Goal: Task Accomplishment & Management: Use online tool/utility

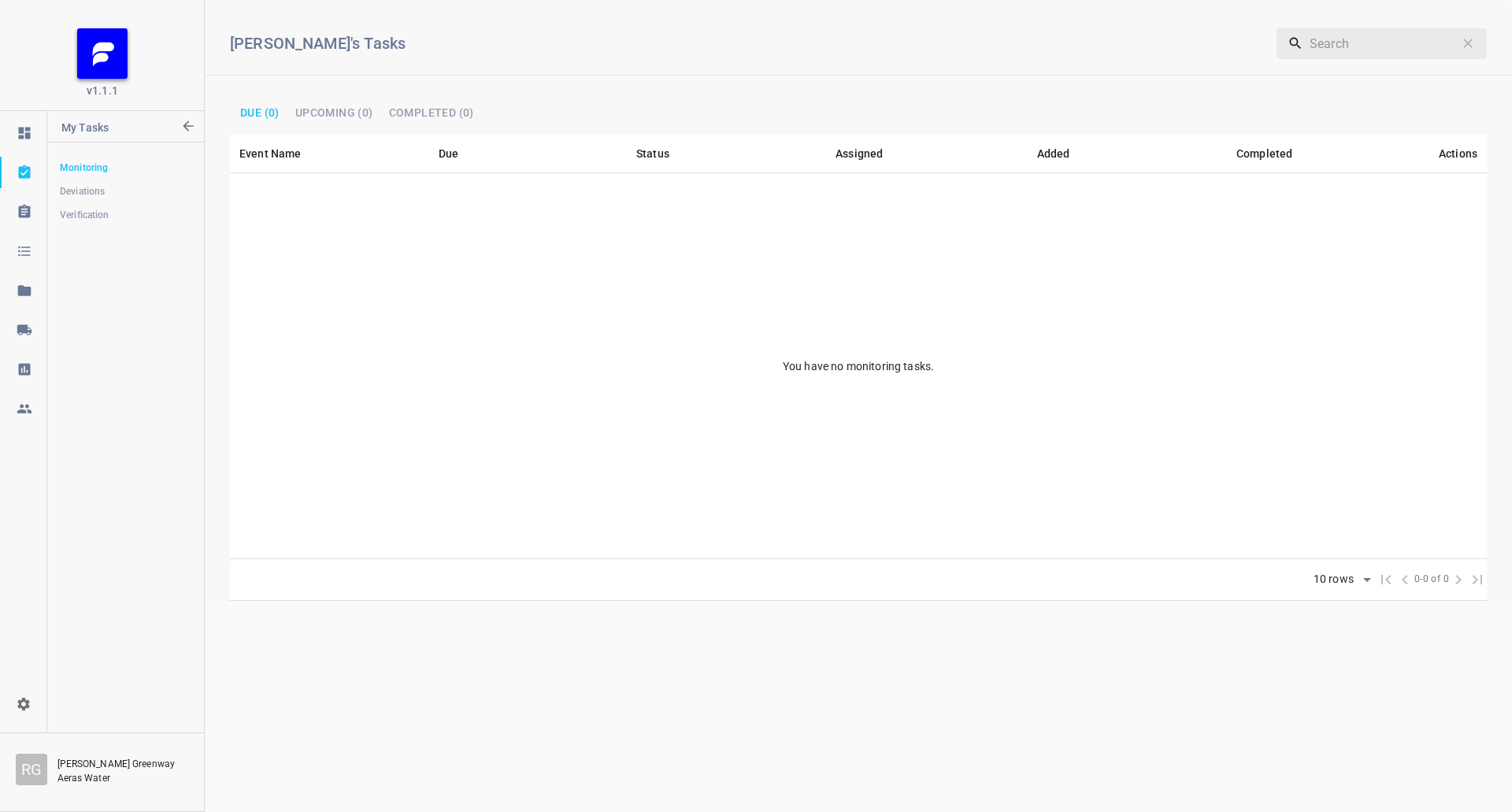
click at [17, 321] on link at bounding box center [23, 330] width 46 height 32
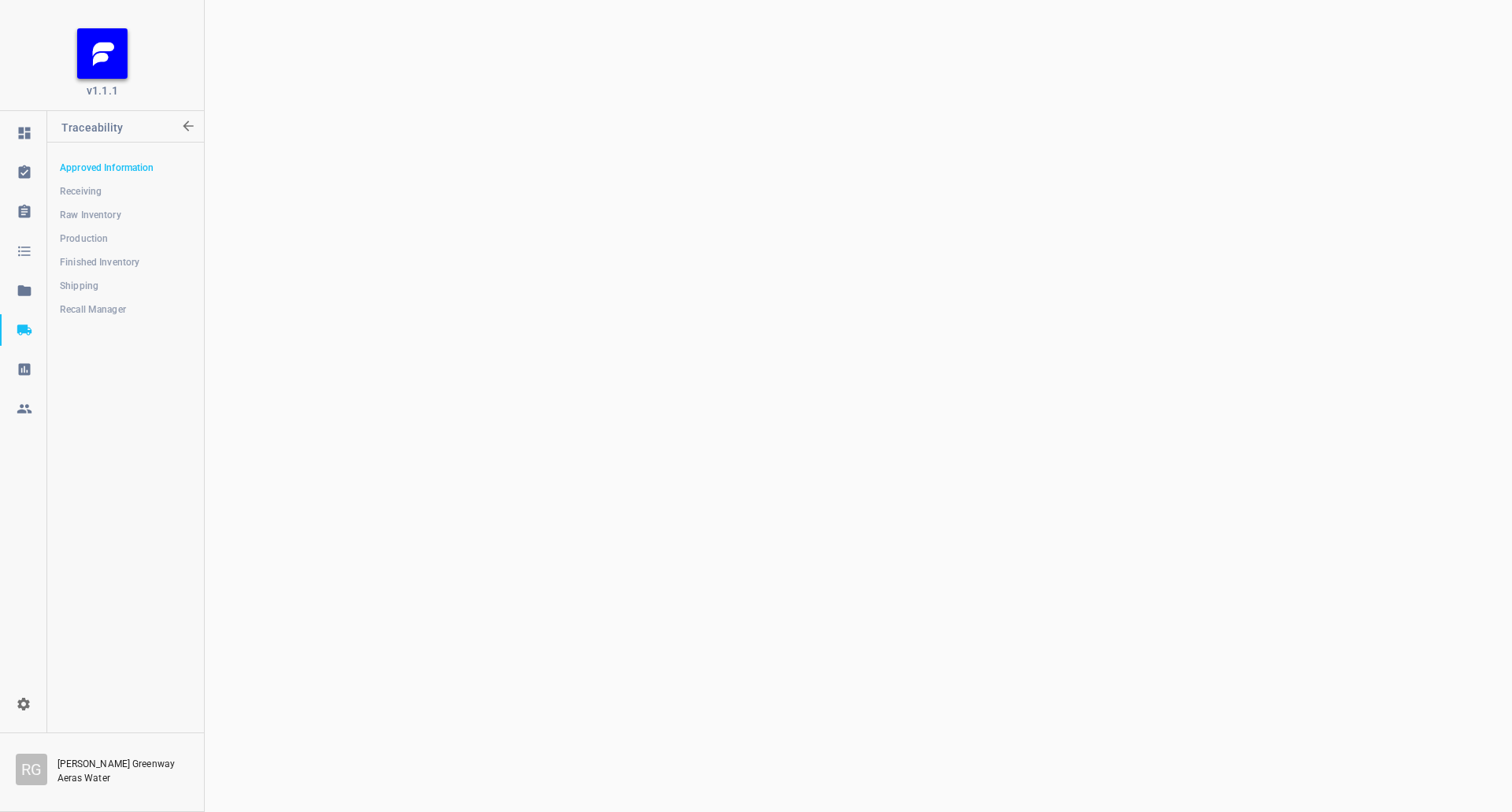
click at [88, 259] on span "Finished Inventory" at bounding box center [125, 262] width 131 height 15
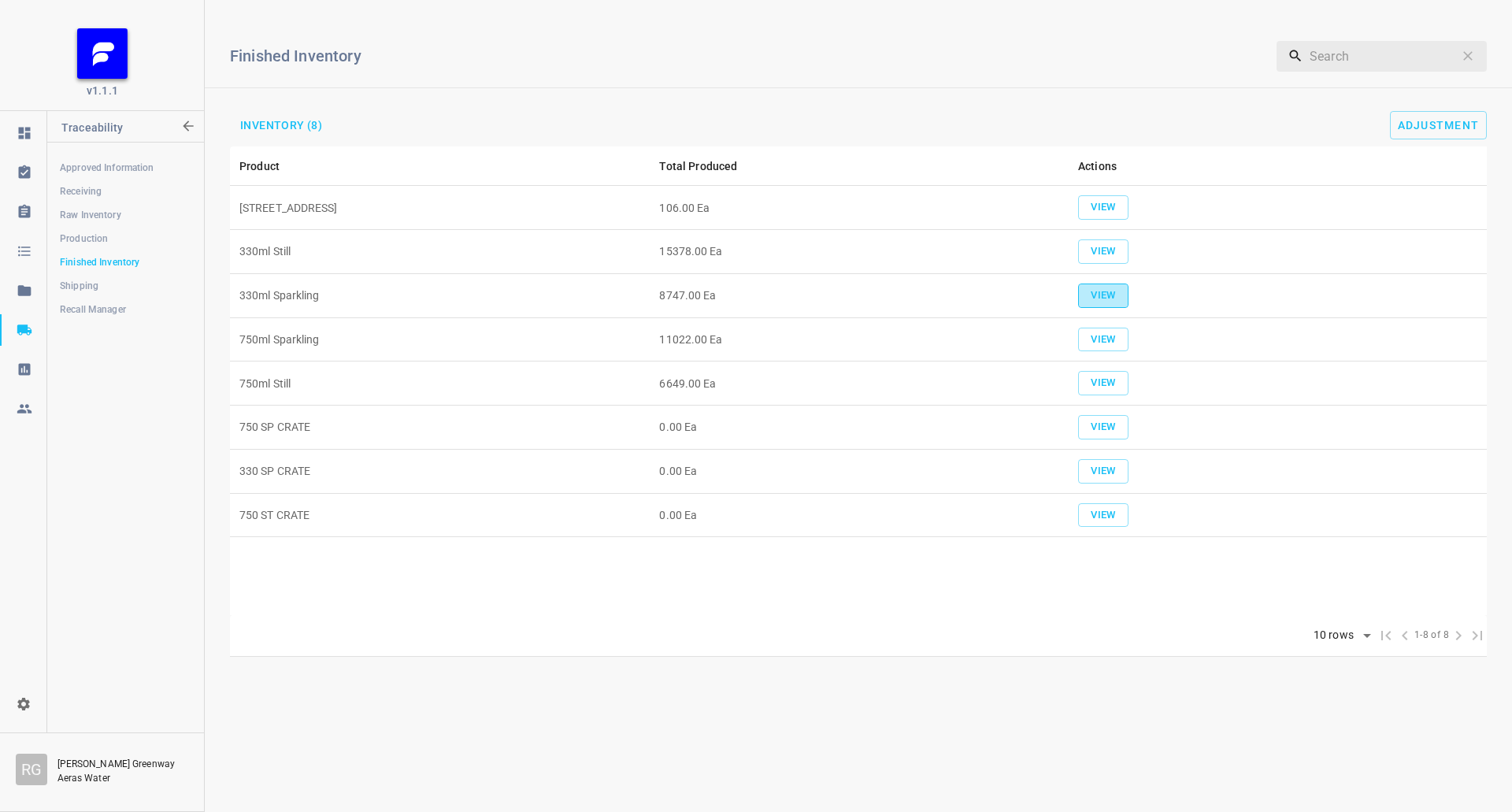
click at [1108, 297] on span "View" at bounding box center [1103, 295] width 35 height 18
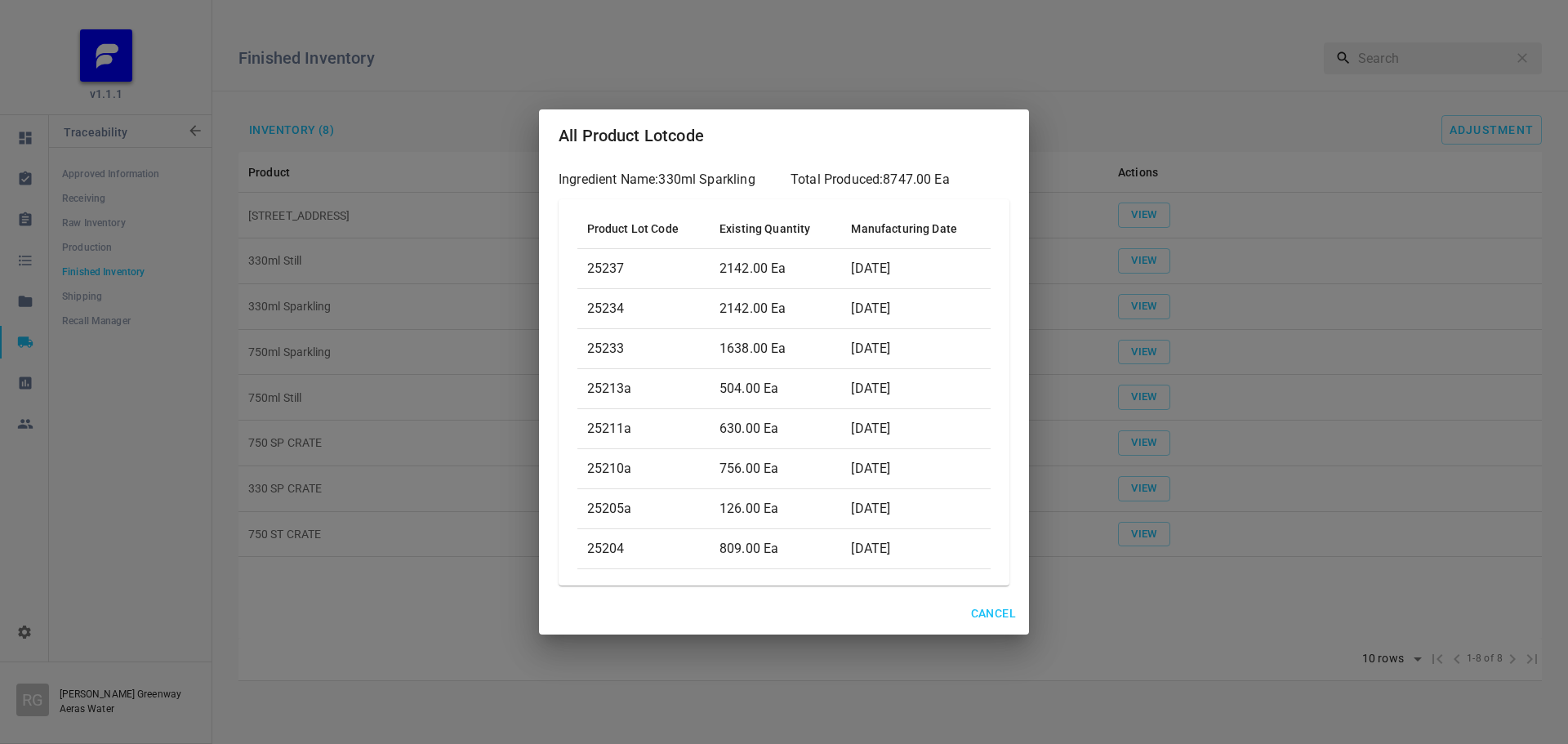
click at [1007, 614] on span "Cancel" at bounding box center [994, 614] width 45 height 20
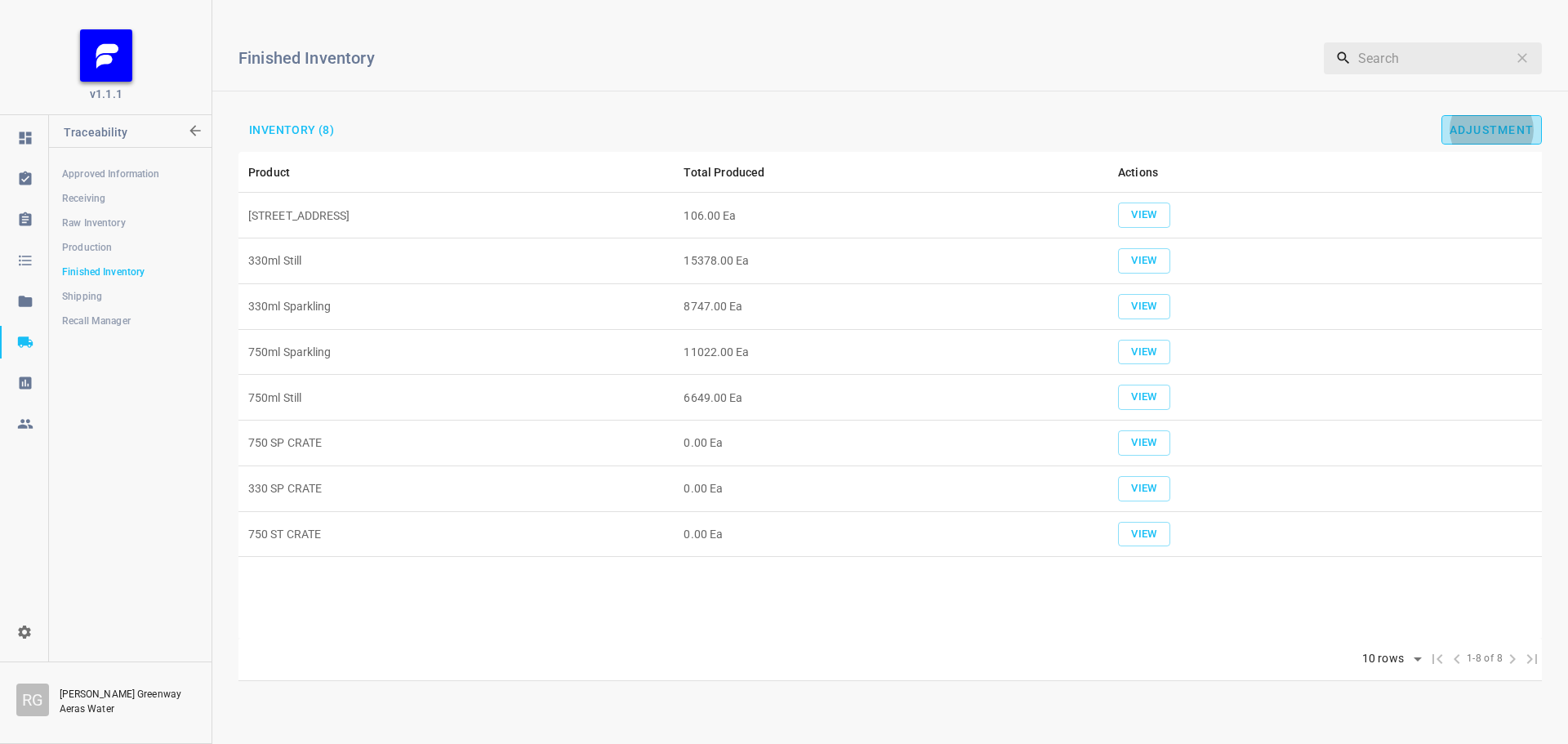
click at [1492, 134] on span "Adjustment" at bounding box center [1492, 130] width 85 height 13
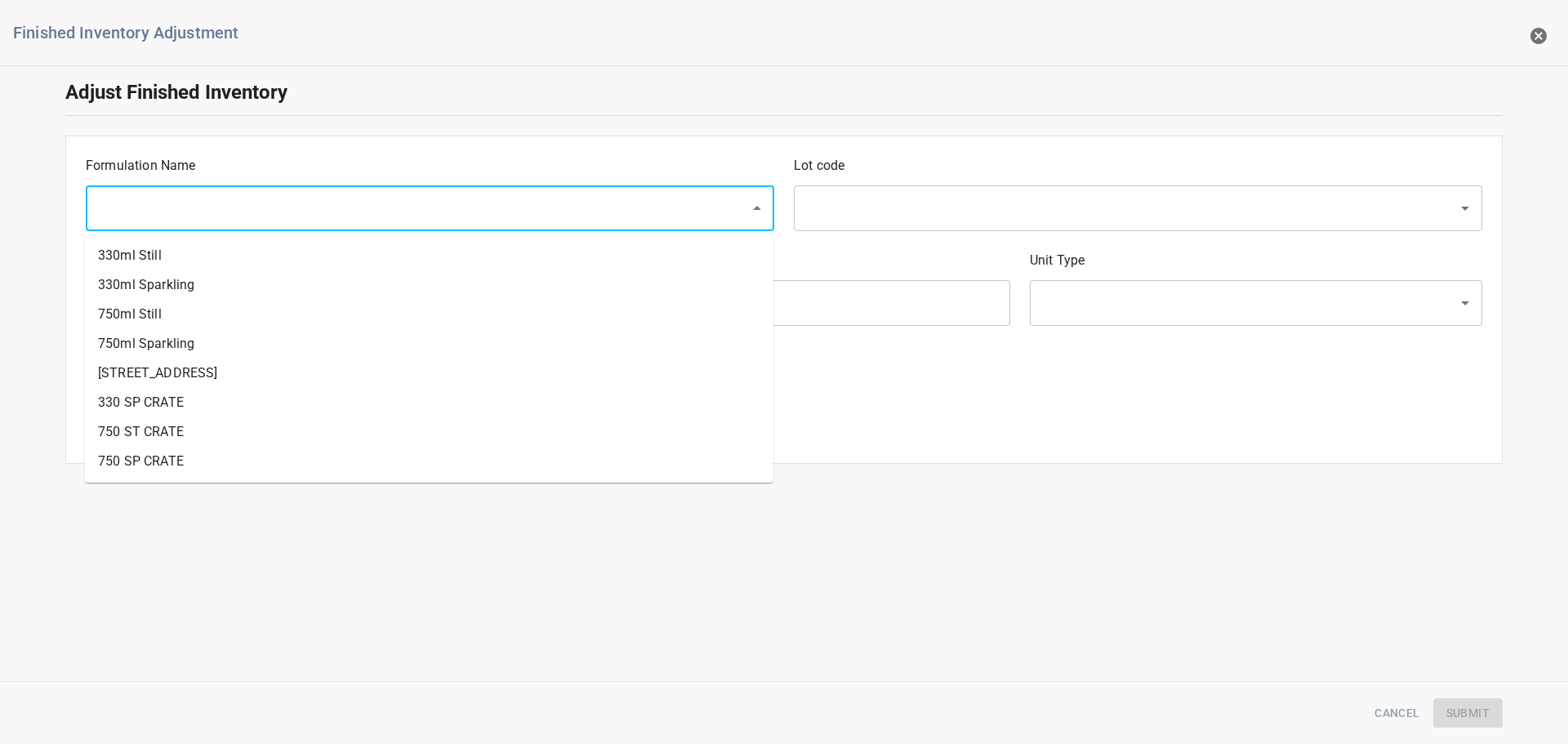
click at [296, 198] on input "text" at bounding box center [407, 208] width 628 height 31
click at [148, 294] on li "330ml Sparkling" at bounding box center [429, 284] width 689 height 29
type input "330ml Sparkling"
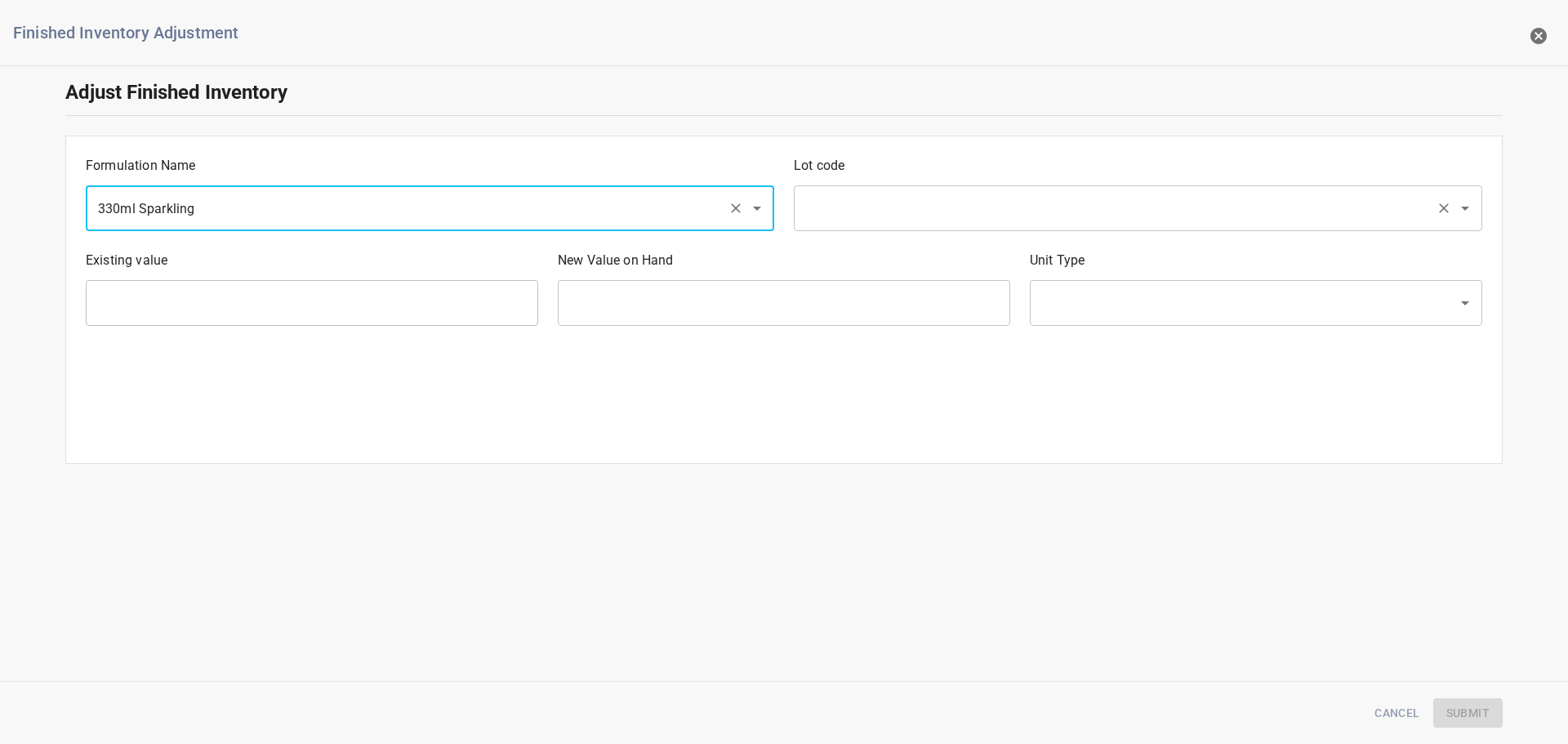
click at [847, 230] on div "​" at bounding box center [1138, 208] width 689 height 46
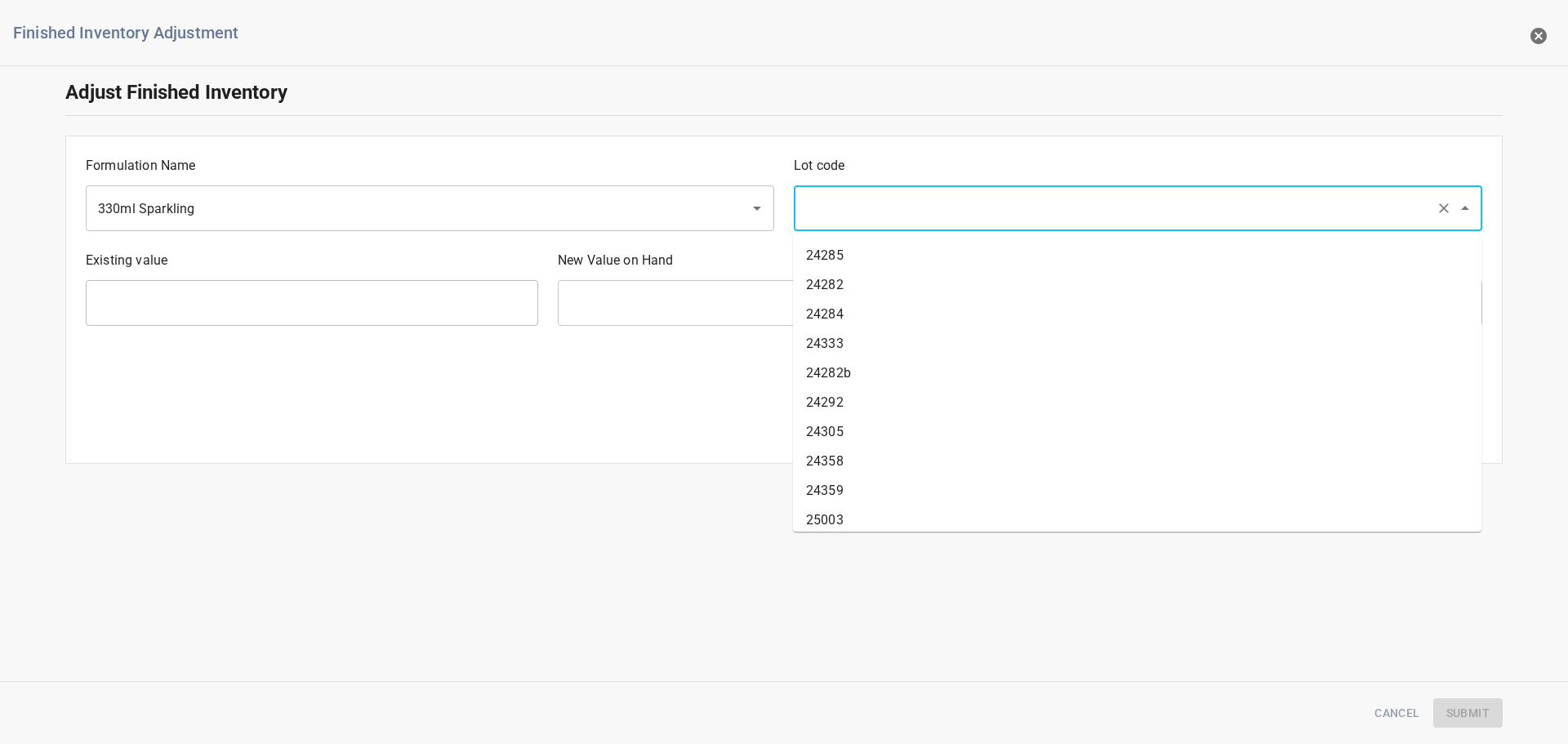
click at [852, 216] on input "text" at bounding box center [1115, 208] width 628 height 31
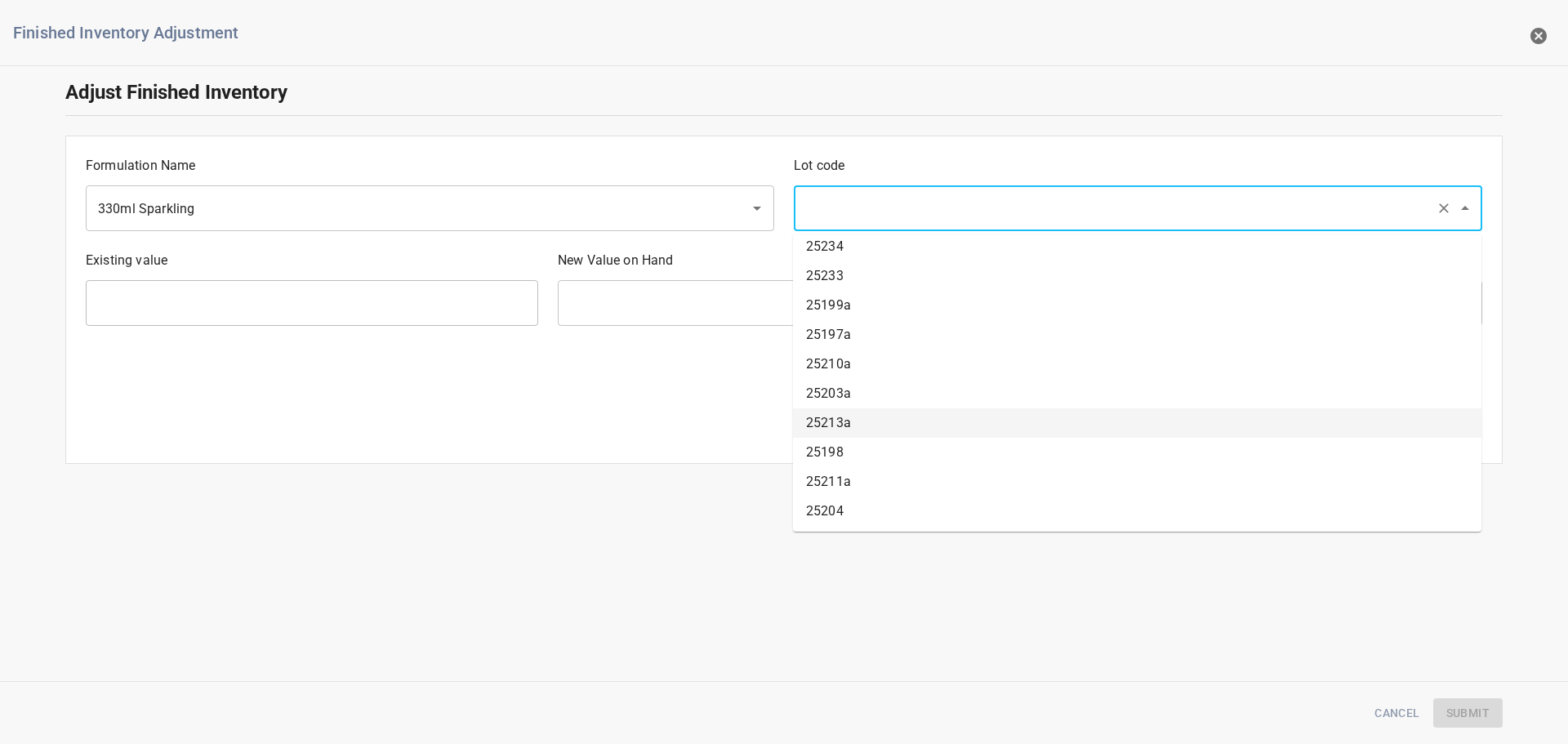
scroll to position [980, 0]
drag, startPoint x: 856, startPoint y: 450, endPoint x: 843, endPoint y: 445, distance: 13.9
click at [857, 450] on li "25204" at bounding box center [1137, 451] width 689 height 29
type input "25204"
type input "809 Ea"
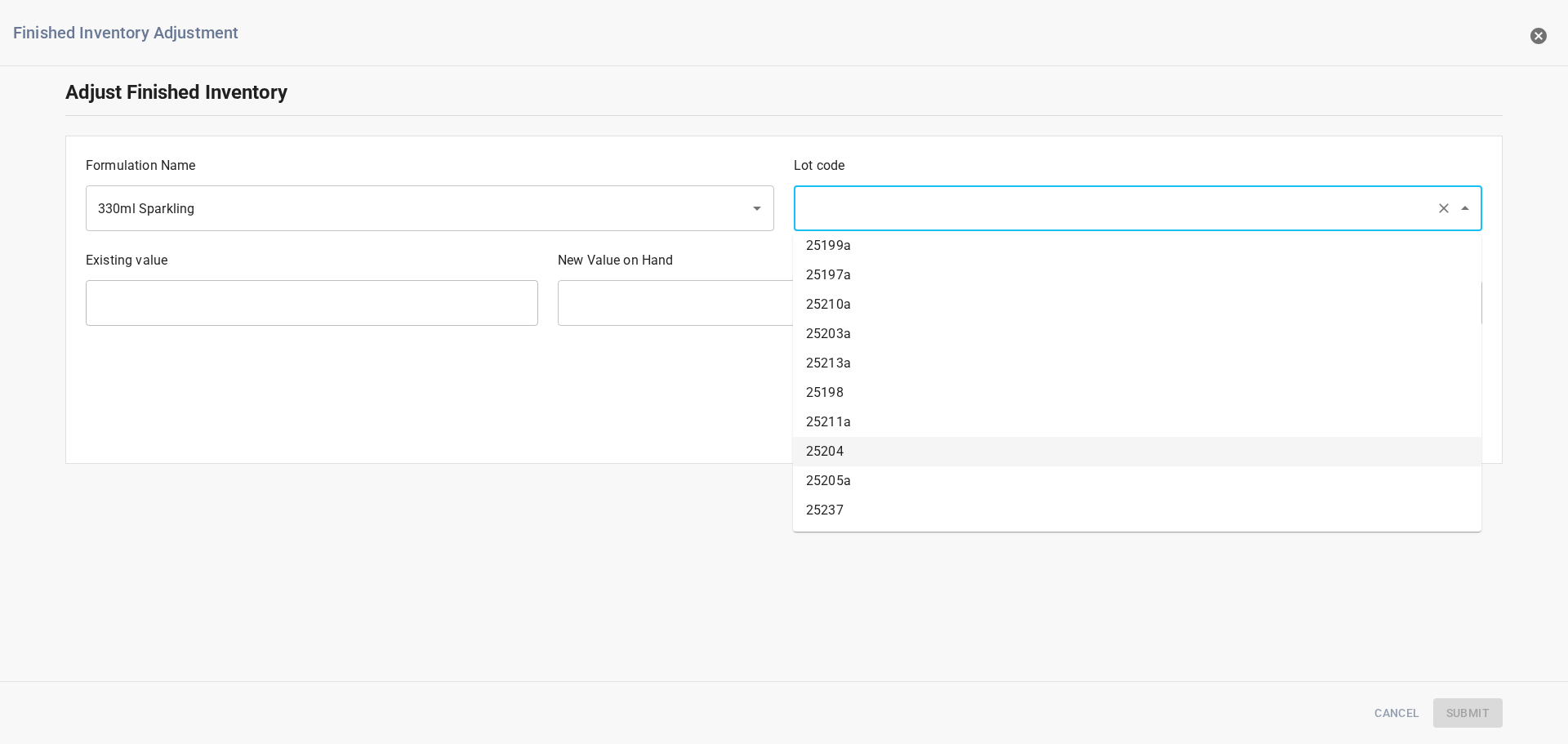
type input "[PERSON_NAME]"
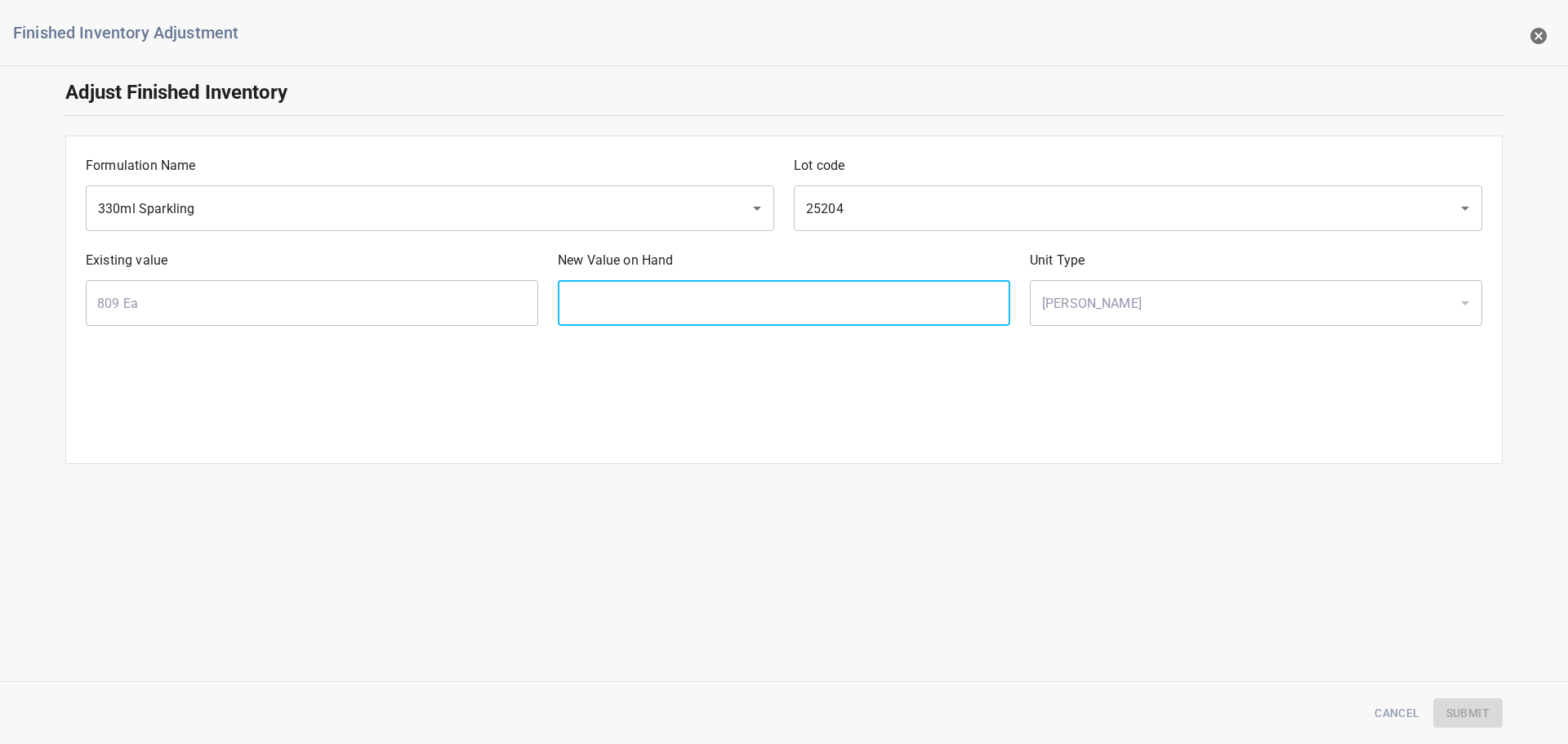
drag, startPoint x: 735, startPoint y: 301, endPoint x: 736, endPoint y: 252, distance: 49.0
click at [735, 301] on input "text" at bounding box center [784, 303] width 452 height 46
type input "810"
click at [1470, 703] on span "Submit" at bounding box center [1468, 713] width 44 height 20
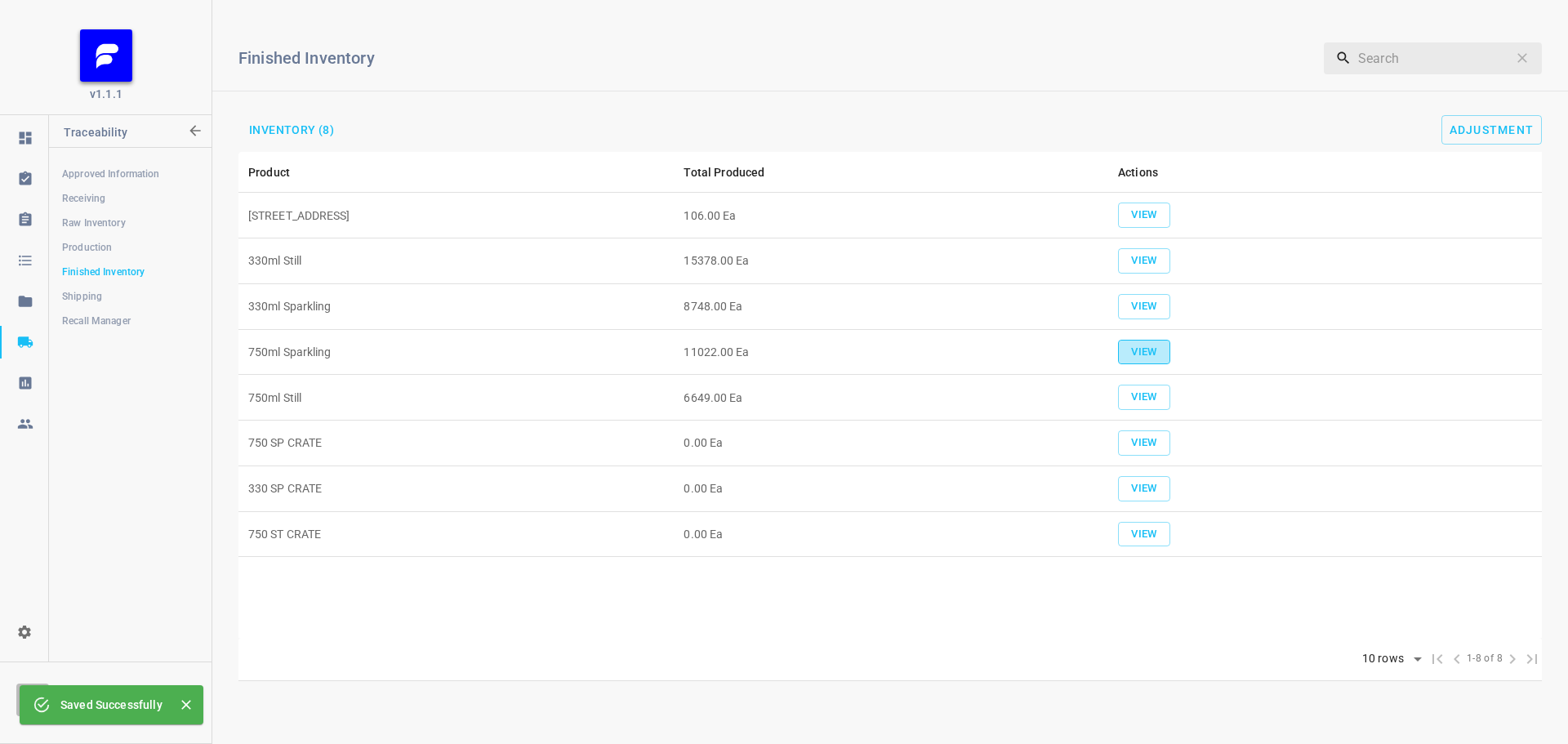
click at [1143, 343] on span "View" at bounding box center [1144, 352] width 36 height 18
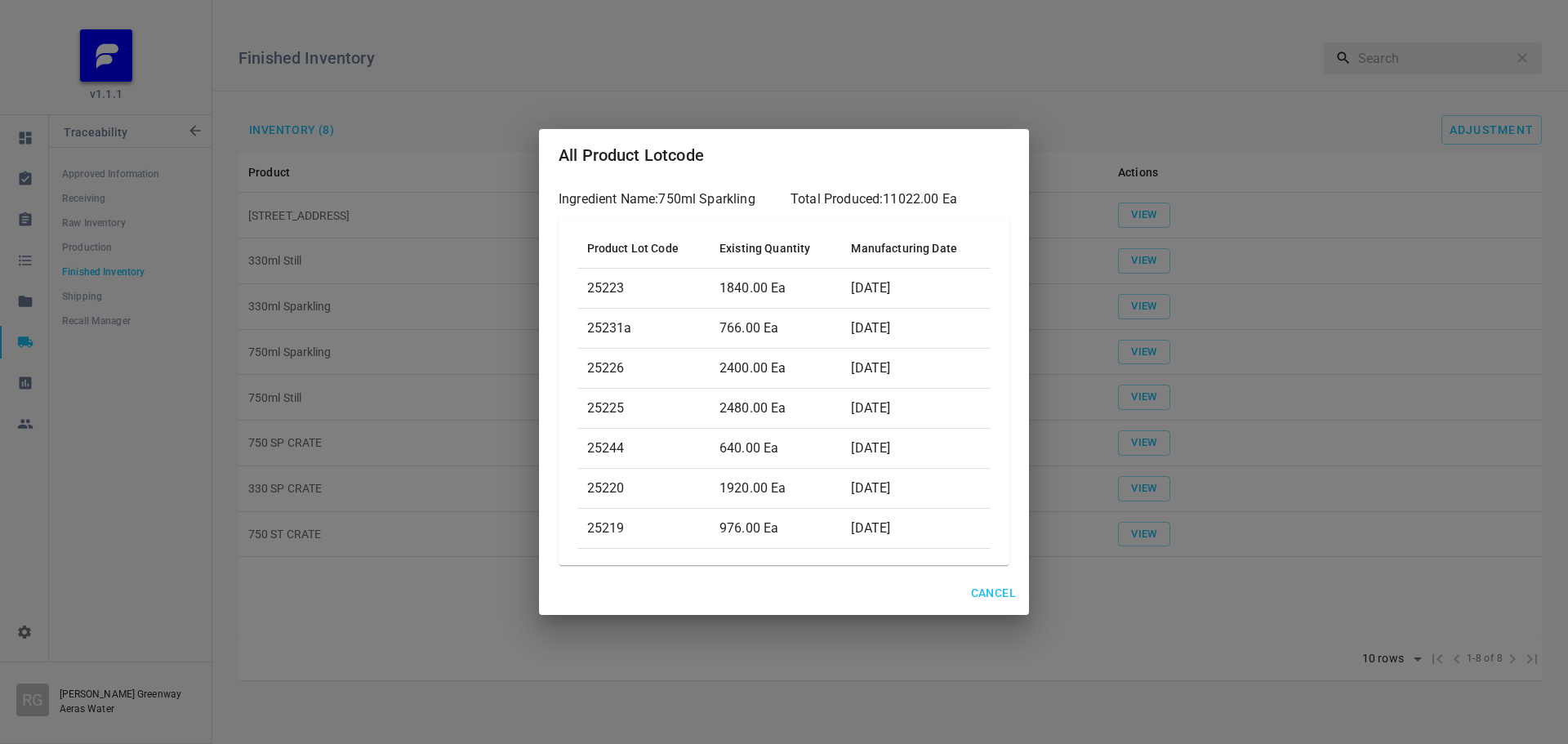
click at [682, 658] on div "All Product Lotcode Ingredient Name: 750ml Sparkling Total Produced: 11022.00 E…" at bounding box center [784, 372] width 1568 height 744
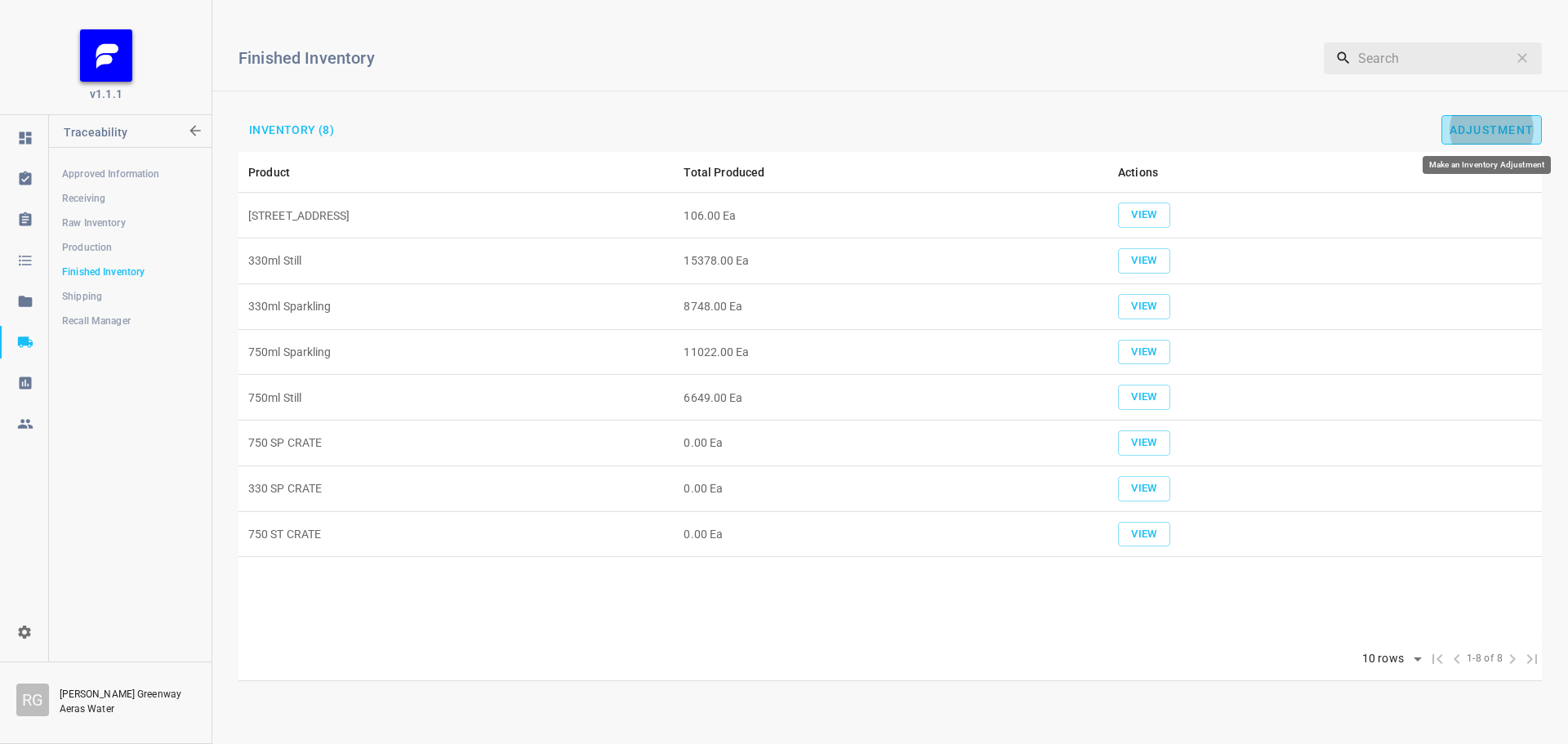
click at [1495, 128] on span "Adjustment" at bounding box center [1492, 130] width 85 height 13
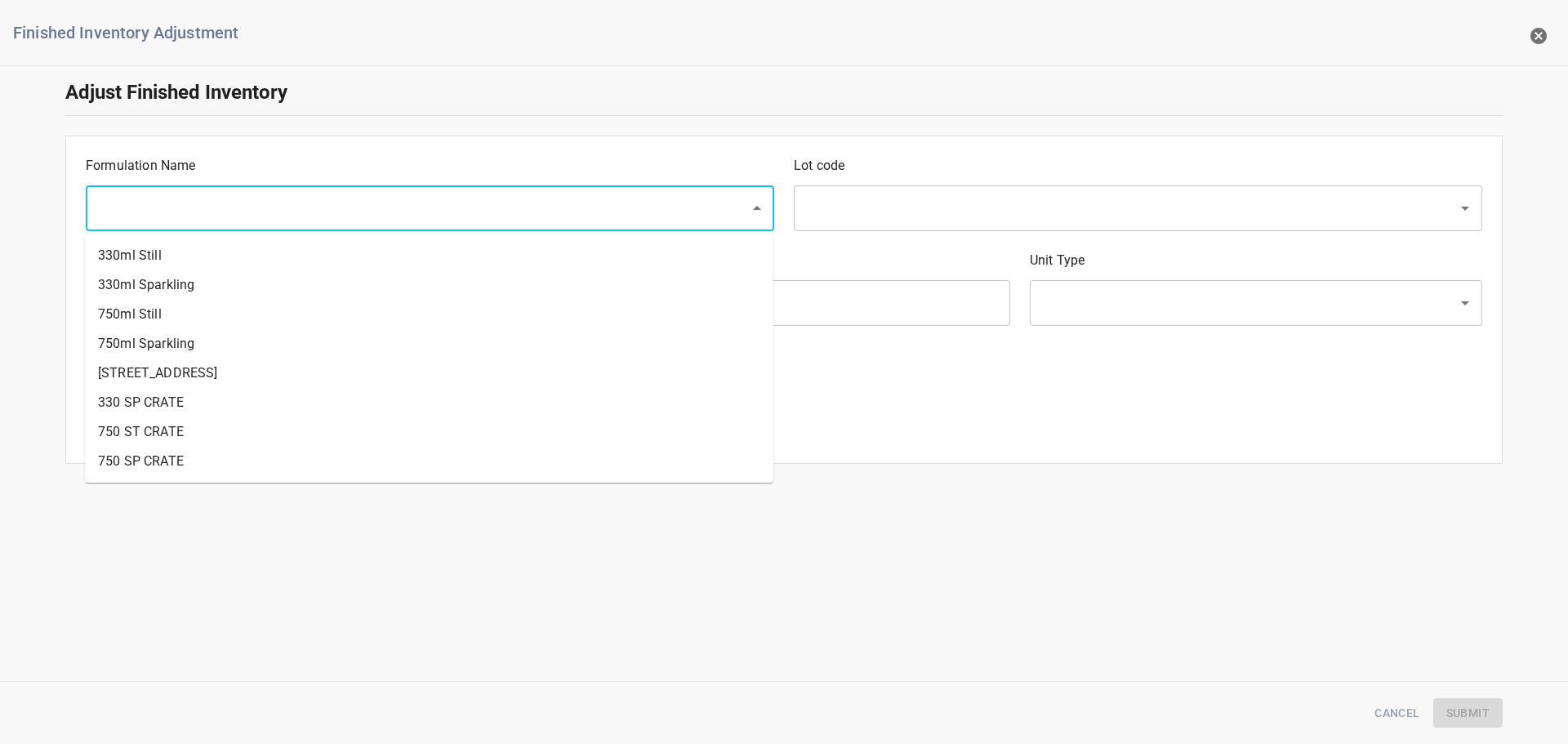
click at [451, 203] on input "text" at bounding box center [407, 208] width 628 height 31
click at [180, 341] on li "750ml Sparkling" at bounding box center [429, 343] width 689 height 29
type input "750ml Sparkling"
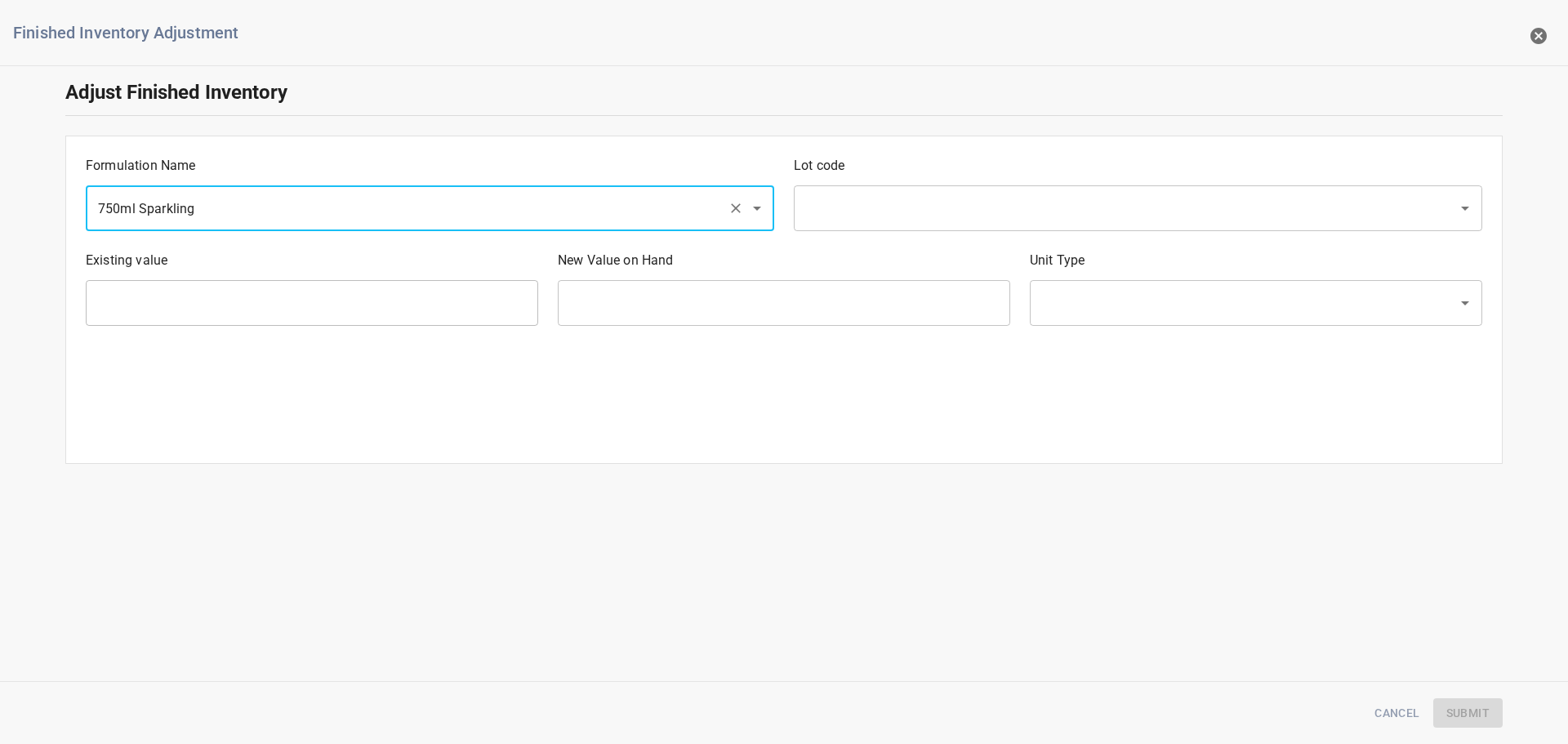
click at [931, 177] on div "Lot code ​" at bounding box center [1138, 193] width 708 height 95
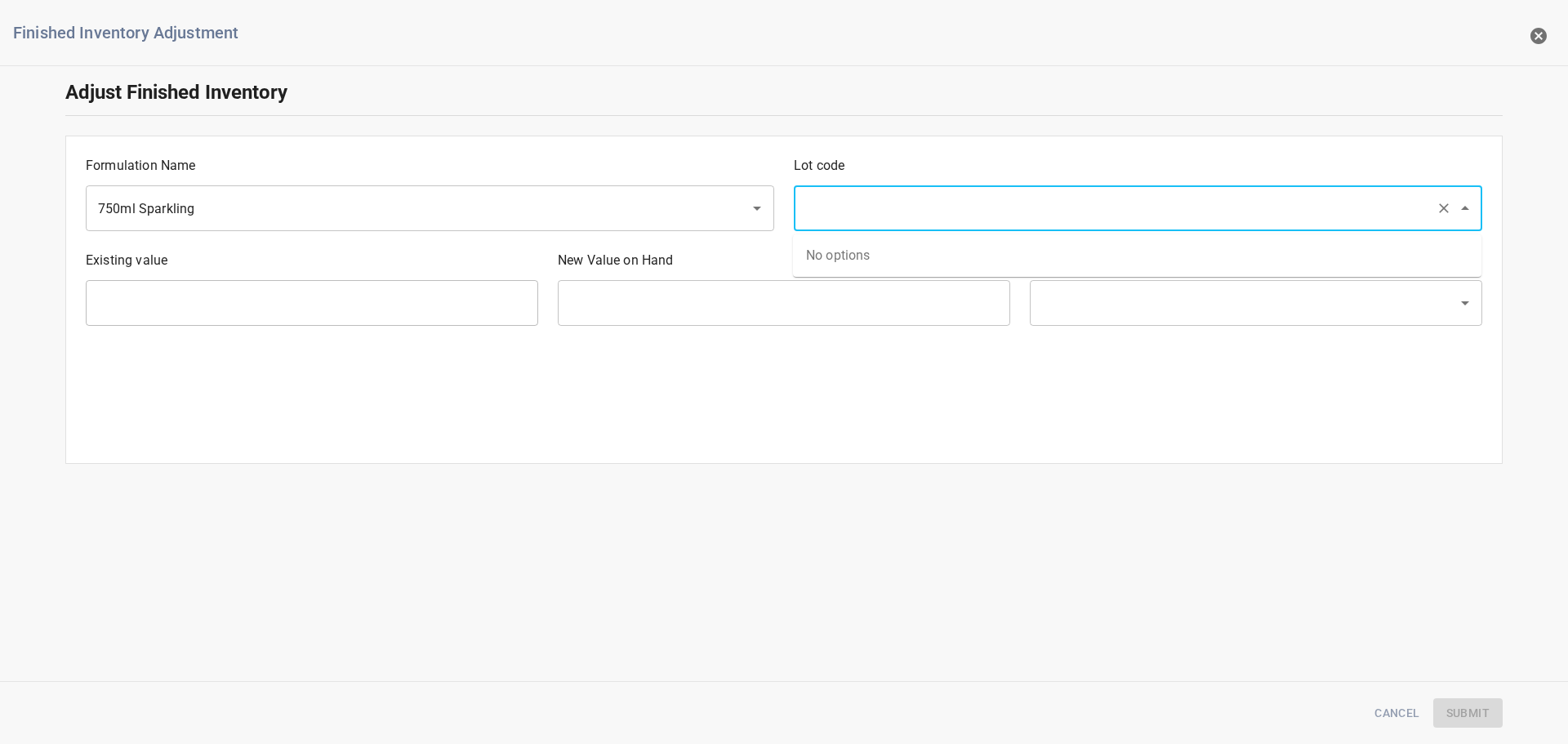
click at [902, 199] on input "text" at bounding box center [1115, 208] width 628 height 31
click at [882, 202] on input "text" at bounding box center [1115, 208] width 628 height 31
click at [831, 220] on input "text" at bounding box center [1115, 208] width 628 height 31
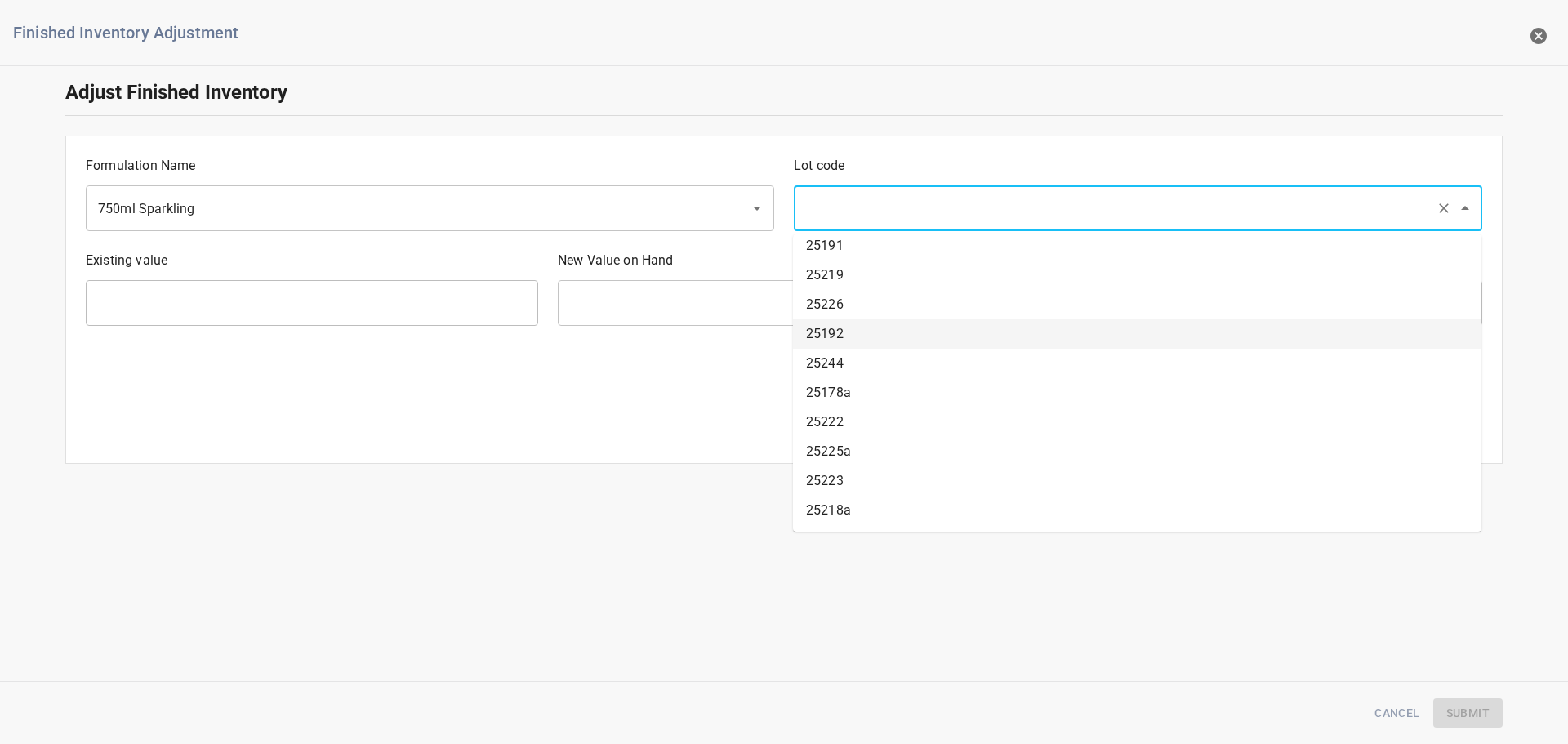
scroll to position [1493, 0]
click at [875, 323] on li "25220" at bounding box center [1137, 320] width 689 height 29
type input "25220"
type input "1920 Ea"
type input "[PERSON_NAME]"
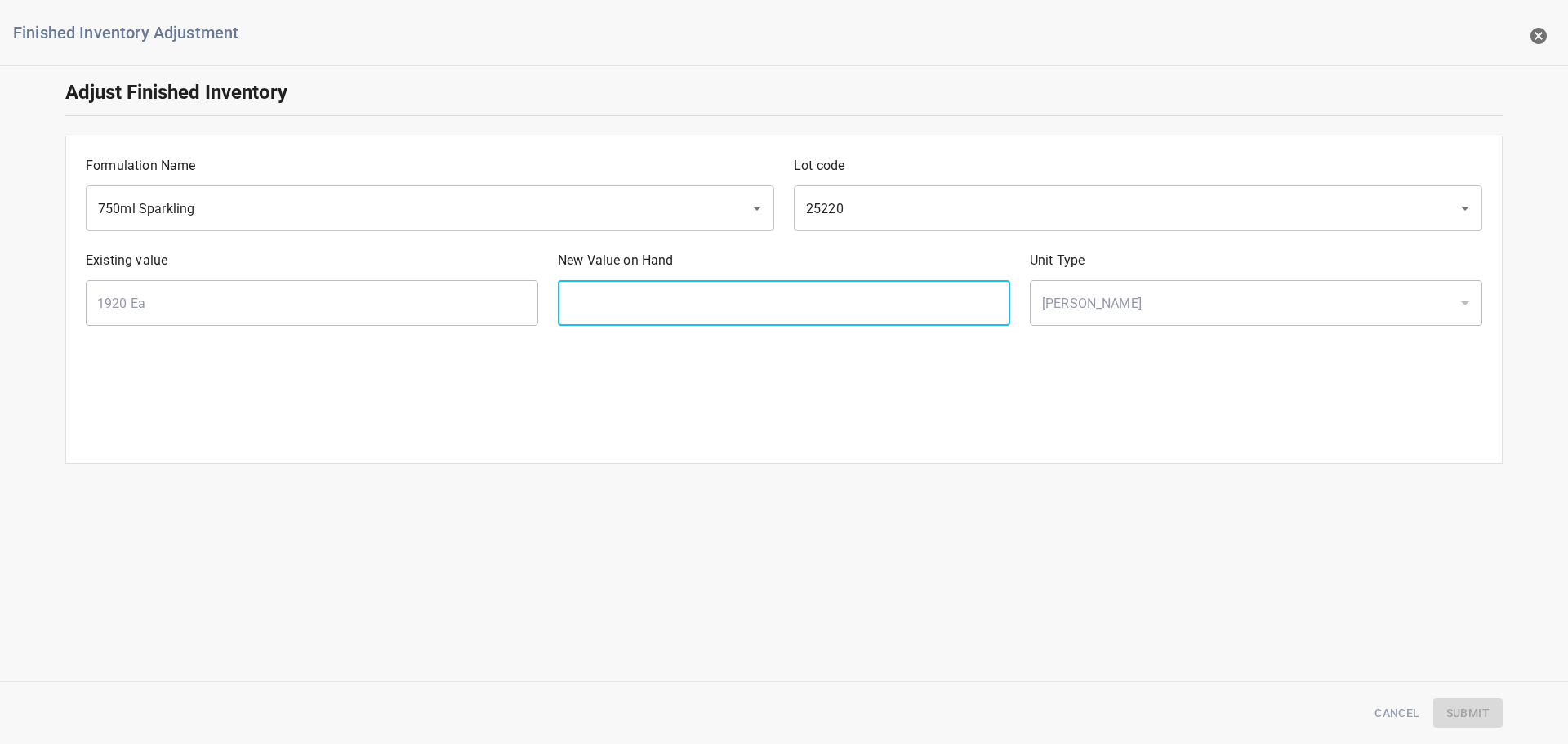
click at [805, 311] on input "text" at bounding box center [784, 303] width 452 height 46
type input "2720"
click at [1462, 723] on button "Submit" at bounding box center [1468, 714] width 70 height 30
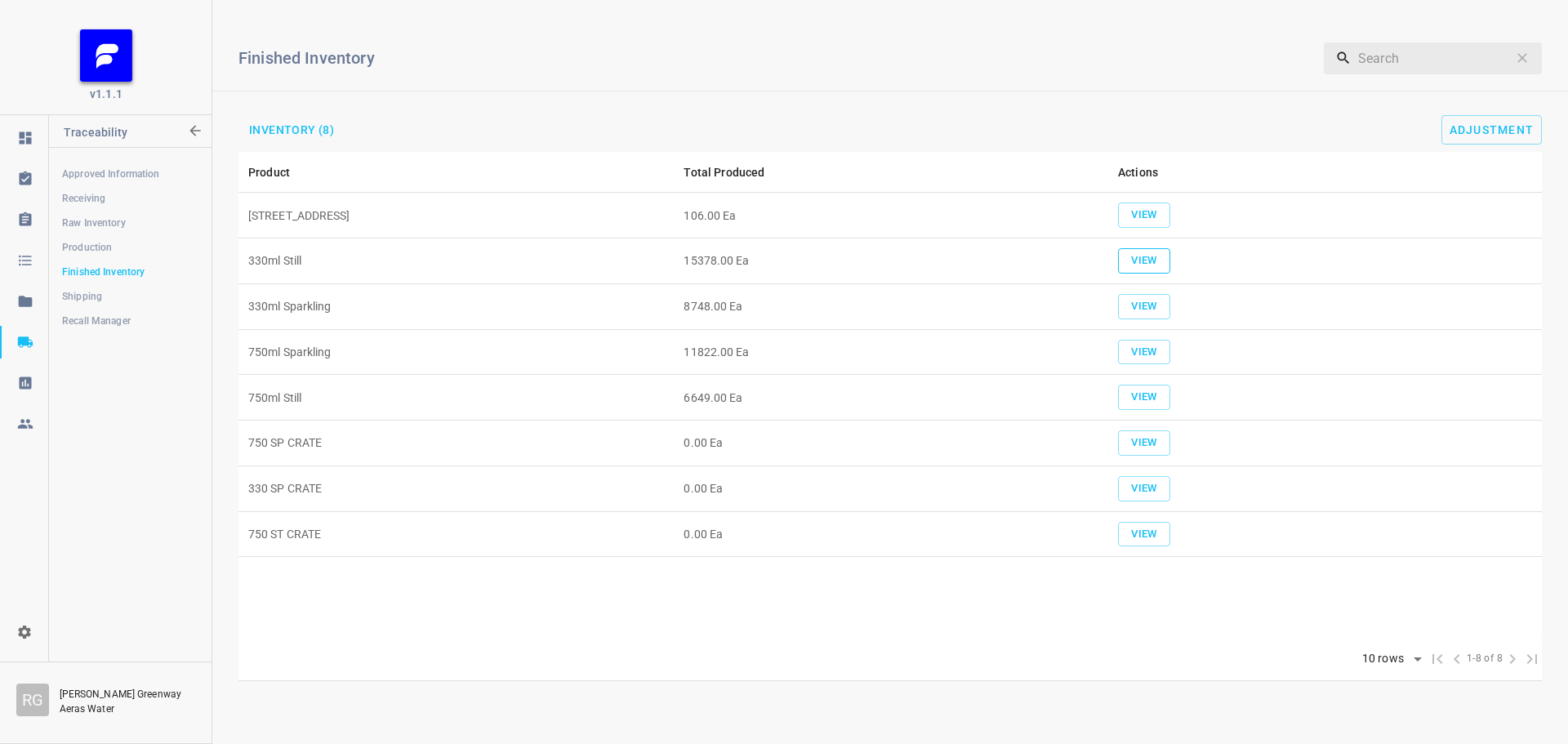
click at [1139, 257] on span "View" at bounding box center [1144, 261] width 36 height 18
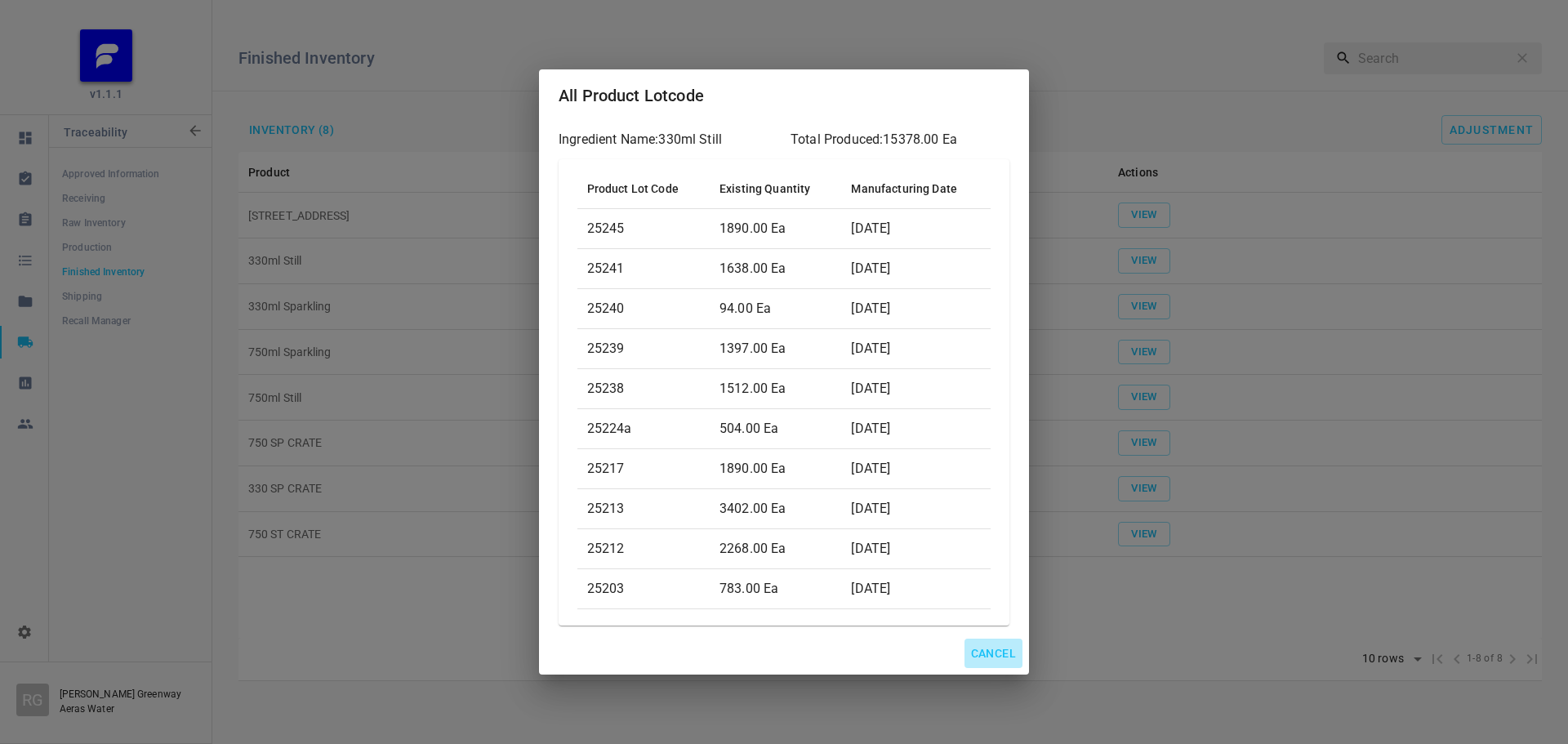
click at [988, 639] on button "Cancel" at bounding box center [993, 653] width 58 height 30
